Goal: Task Accomplishment & Management: Manage account settings

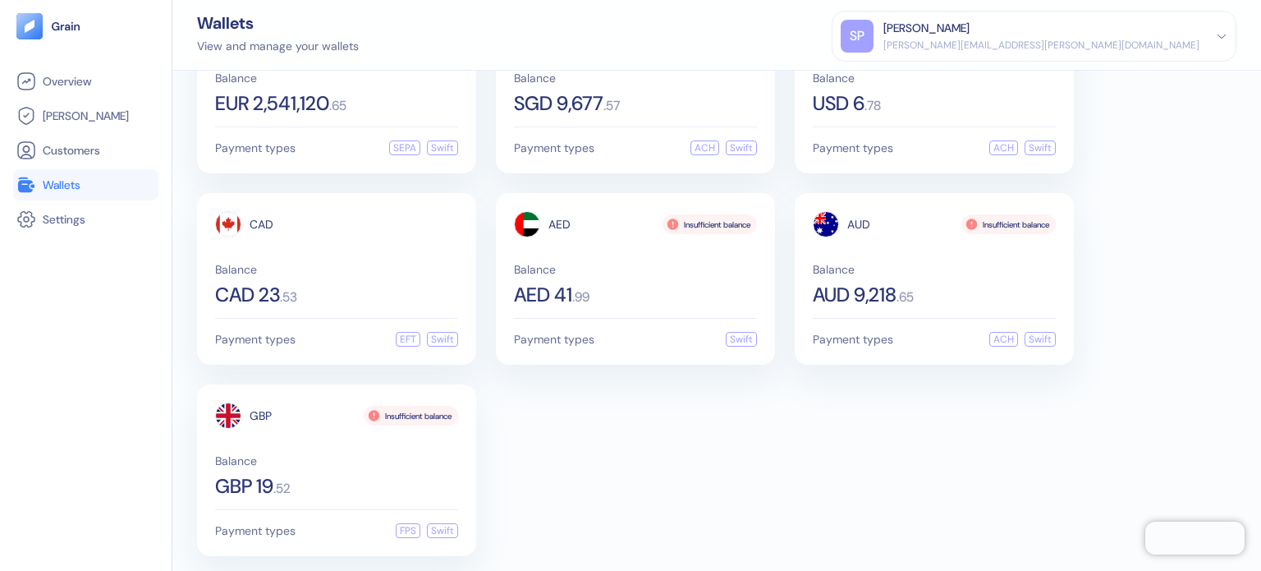
scroll to position [99, 0]
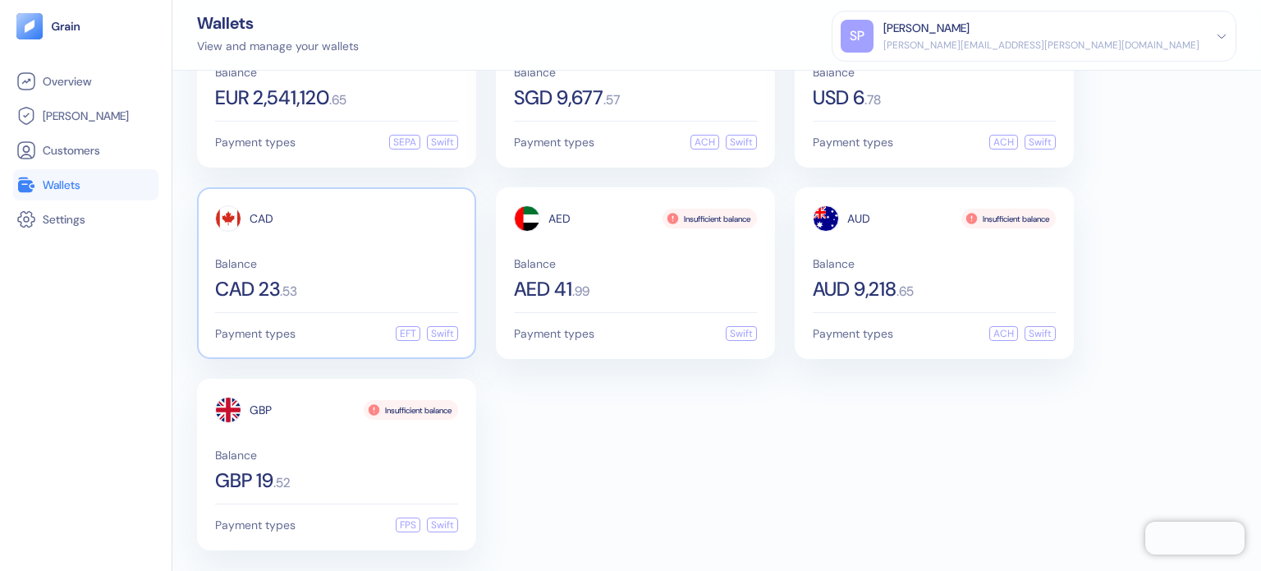
click at [225, 279] on span "CAD 23" at bounding box center [247, 289] width 65 height 20
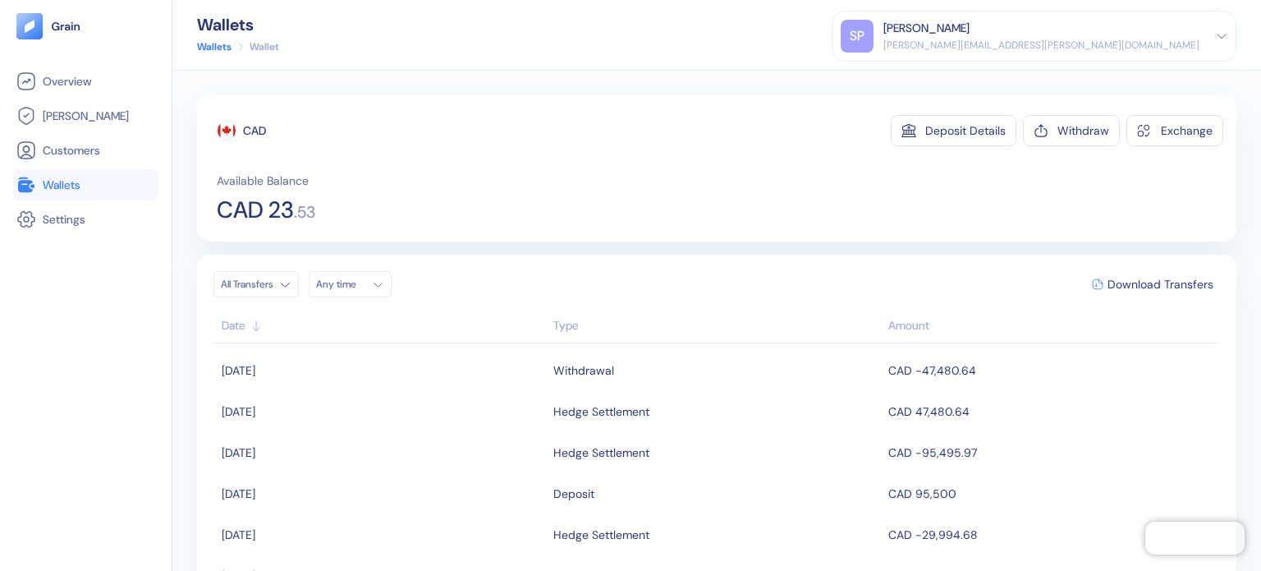
click at [62, 189] on span "Wallets" at bounding box center [62, 185] width 38 height 16
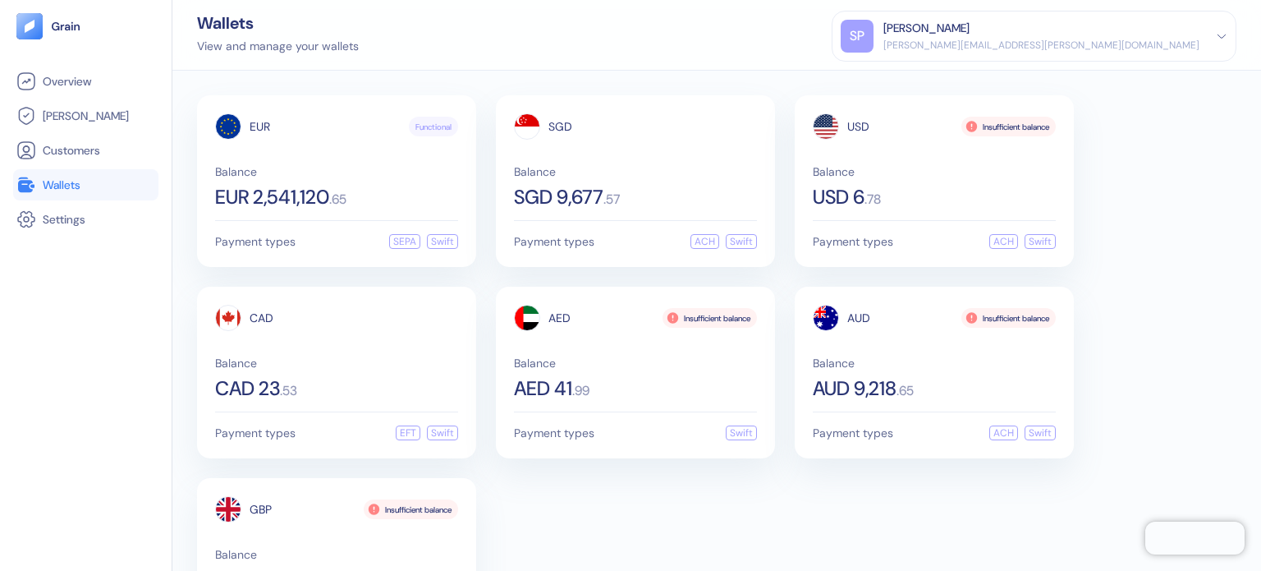
click at [611, 49] on div "Wallets View and manage your wallets SP Shridatta Patil shridatta.patil@stuba.c…" at bounding box center [716, 35] width 1089 height 71
drag, startPoint x: 847, startPoint y: 489, endPoint x: 853, endPoint y: 529, distance: 40.0
click at [847, 489] on div "EUR Functional Balance EUR 2,541,120 . 65 Payment types SEPA Swift SGD Balance …" at bounding box center [717, 372] width 1040 height 554
click at [797, 42] on div "Wallets View and manage your wallets SP Shridatta Patil shridatta.patil@stuba.c…" at bounding box center [716, 35] width 1089 height 71
